Goal: Download file/media

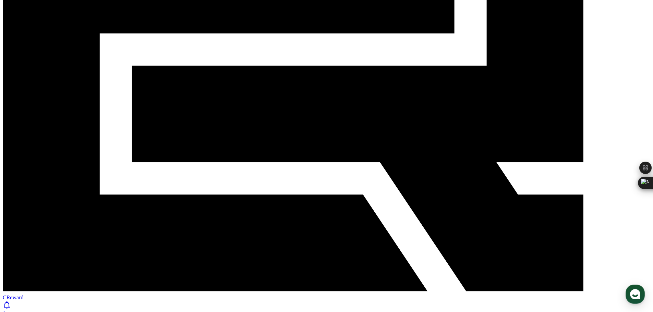
scroll to position [207, 0]
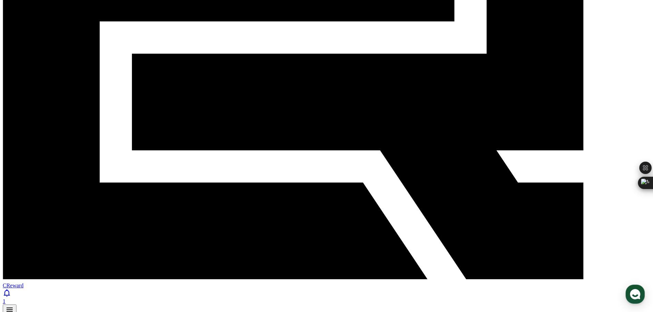
select select "**********"
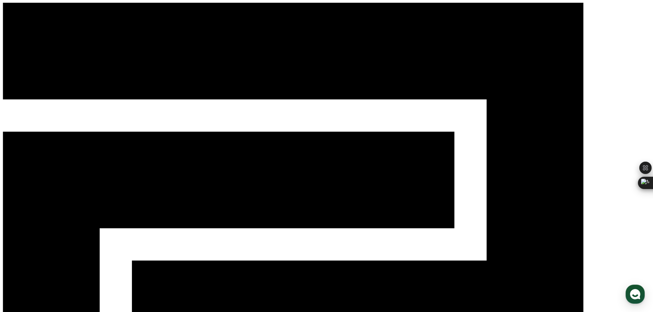
select select "**********"
